Goal: Check status

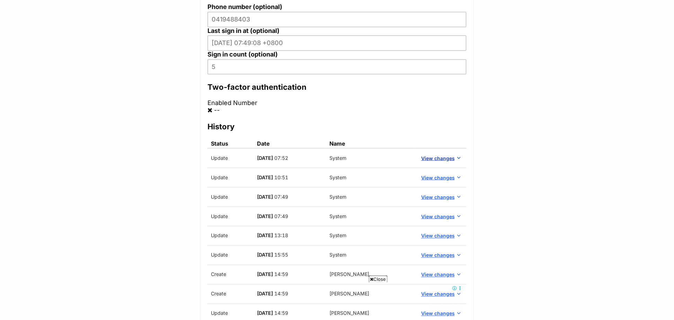
scroll to position [282, 0]
click at [441, 154] on span "View changes" at bounding box center [438, 157] width 34 height 7
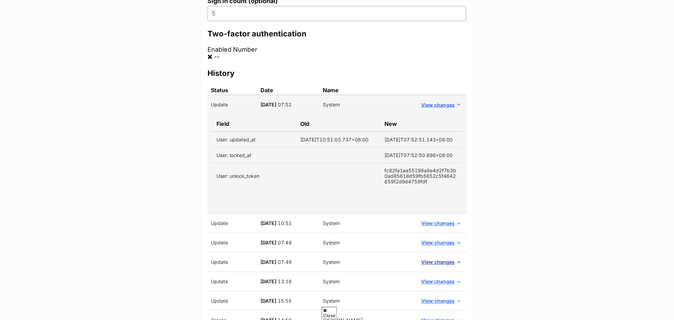
scroll to position [0, 0]
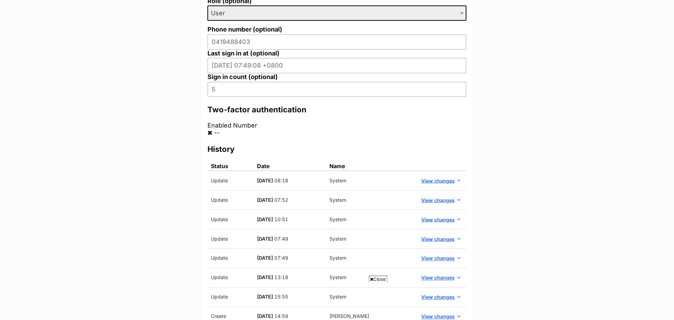
scroll to position [267, 0]
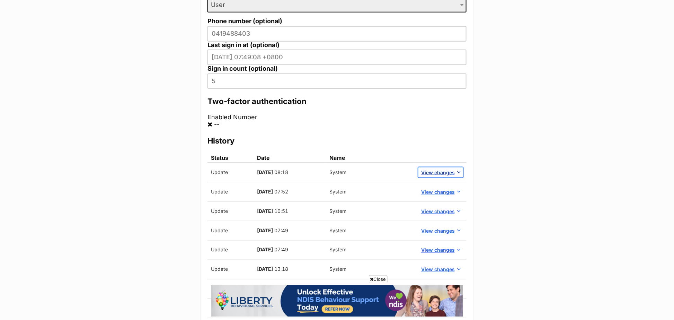
click at [439, 169] on span "View changes" at bounding box center [438, 172] width 34 height 7
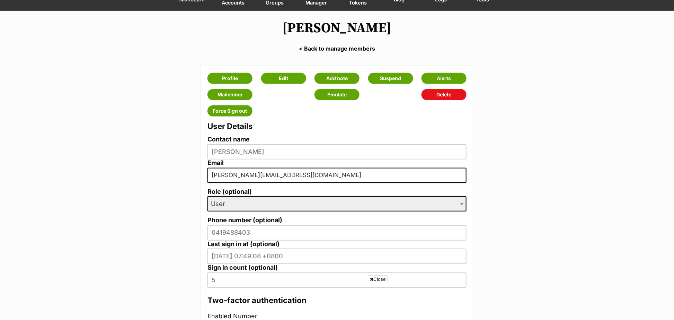
scroll to position [0, 0]
